Goal: Information Seeking & Learning: Learn about a topic

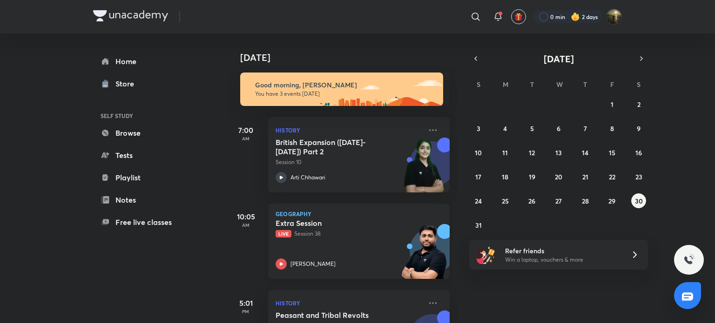
click at [331, 242] on div "Extra Session Live Session 38 Sudarshan Gurjar" at bounding box center [349, 244] width 146 height 51
